Goal: Book appointment/travel/reservation

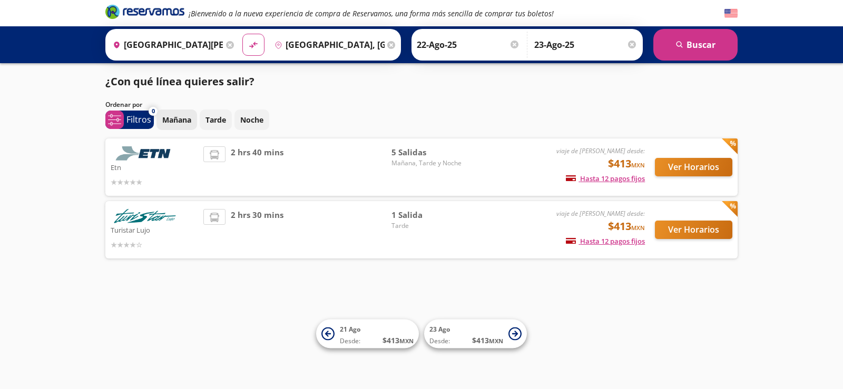
click at [184, 116] on p "Mañana" at bounding box center [176, 119] width 29 height 11
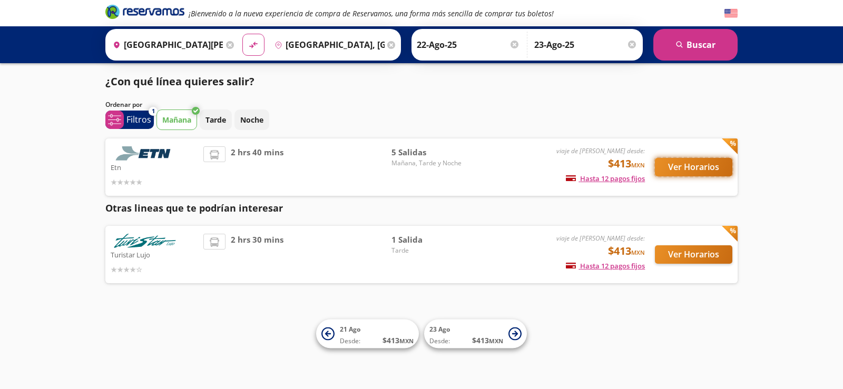
click at [695, 166] on button "Ver Horarios" at bounding box center [693, 167] width 77 height 18
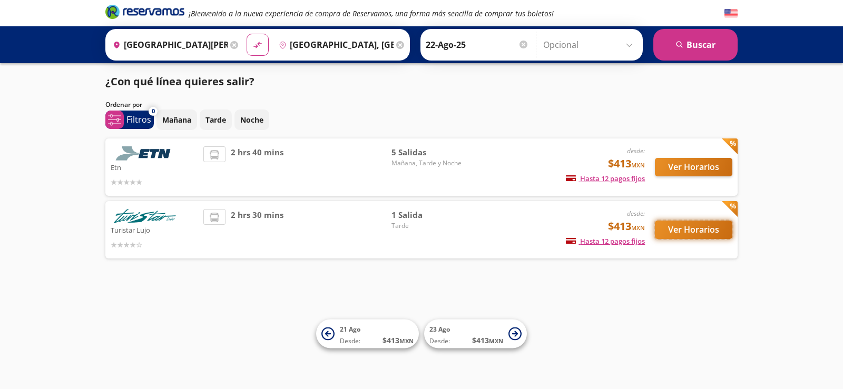
click at [687, 228] on button "Ver Horarios" at bounding box center [693, 230] width 77 height 18
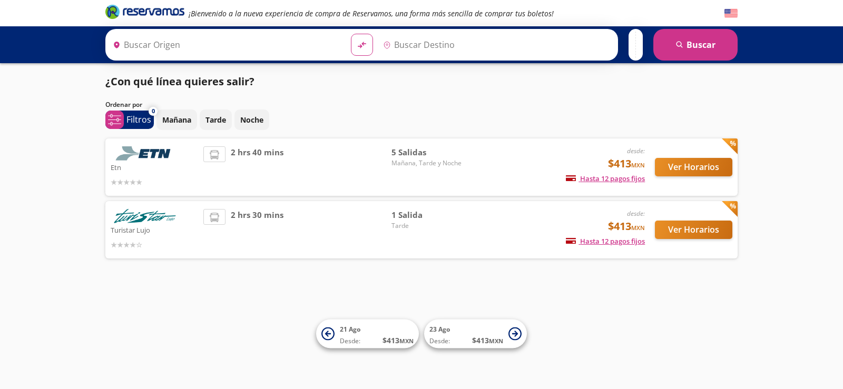
type input "[GEOGRAPHIC_DATA][PERSON_NAME], [GEOGRAPHIC_DATA]"
type input "[GEOGRAPHIC_DATA], [GEOGRAPHIC_DATA]"
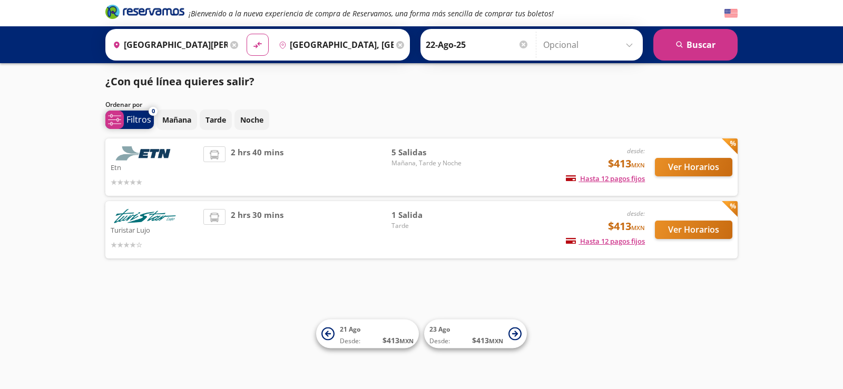
click at [139, 121] on p "Filtros" at bounding box center [138, 119] width 25 height 13
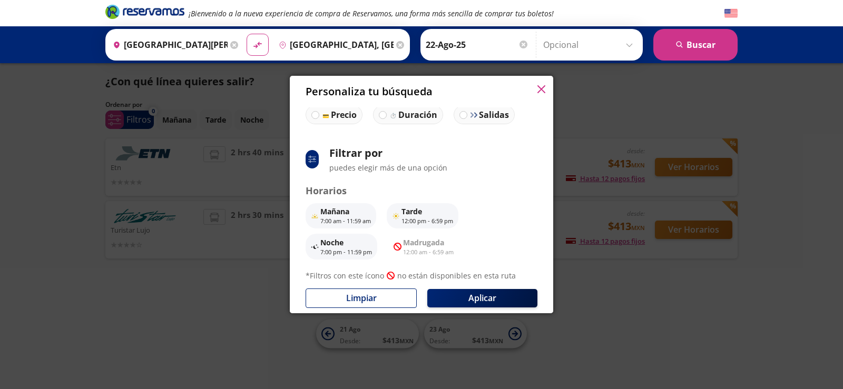
scroll to position [50, 0]
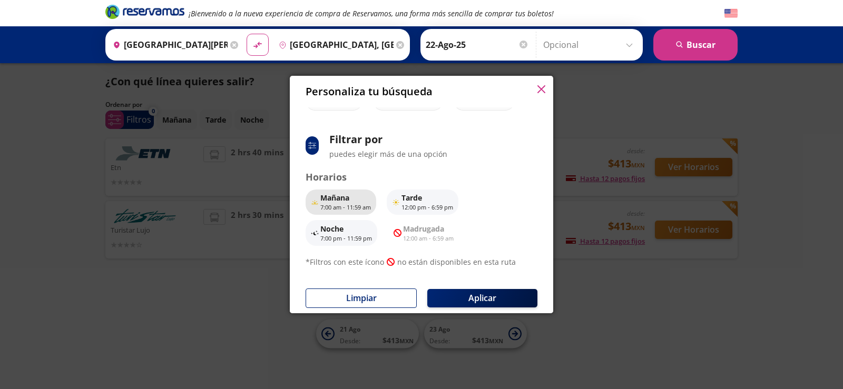
click at [338, 199] on p "Mañana" at bounding box center [345, 197] width 51 height 11
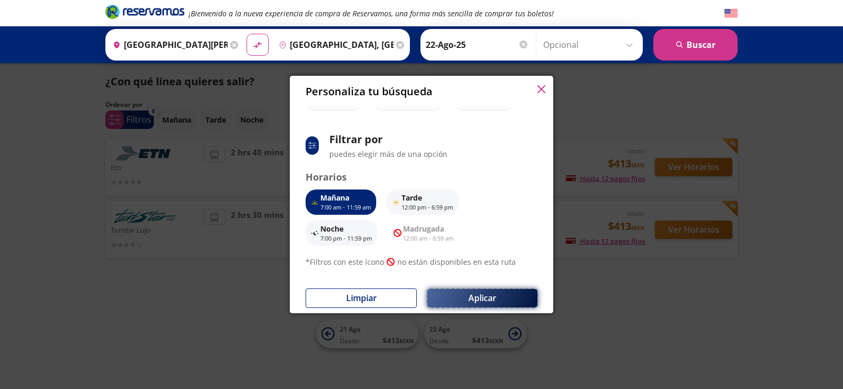
click at [464, 302] on button "Aplicar" at bounding box center [482, 298] width 110 height 18
